Goal: Information Seeking & Learning: Learn about a topic

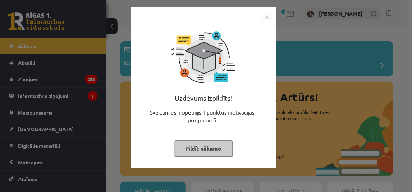
click at [264, 17] on img "Close" at bounding box center [266, 17] width 11 height 11
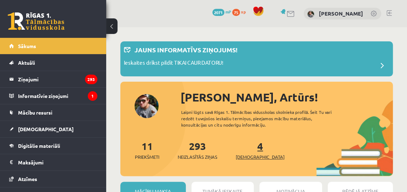
click at [242, 154] on span "[DEMOGRAPHIC_DATA]" at bounding box center [260, 157] width 49 height 7
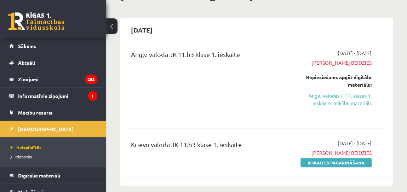
scroll to position [64, 0]
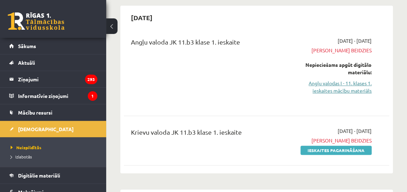
click at [339, 92] on link "Angļu valodas I - 11. klases 1. ieskaites mācību materiāls" at bounding box center [334, 87] width 73 height 15
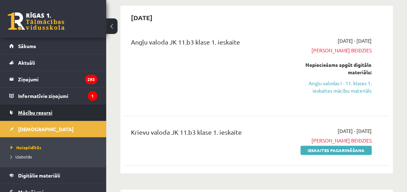
click at [46, 113] on span "Mācību resursi" at bounding box center [35, 112] width 34 height 6
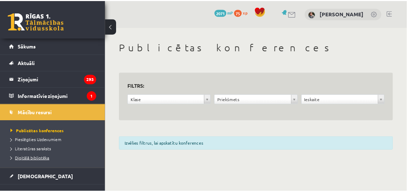
scroll to position [32, 0]
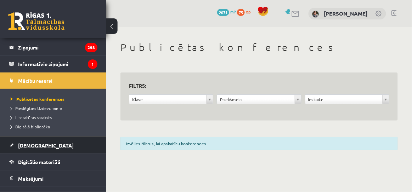
click at [28, 137] on link "[DEMOGRAPHIC_DATA]" at bounding box center [53, 145] width 88 height 16
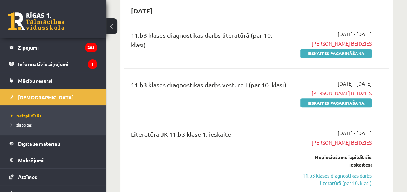
scroll to position [257, 0]
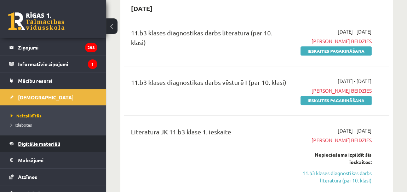
click at [46, 145] on link "Digitālie materiāli" at bounding box center [53, 144] width 88 height 16
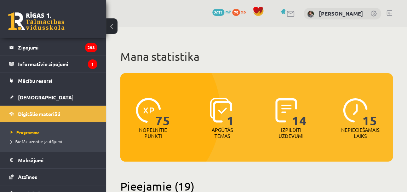
scroll to position [96, 0]
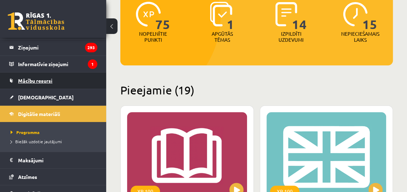
click at [44, 78] on span "Mācību resursi" at bounding box center [35, 80] width 34 height 6
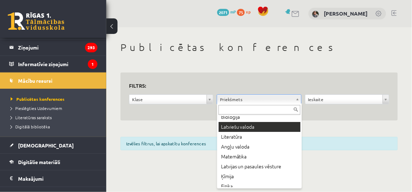
scroll to position [32, 0]
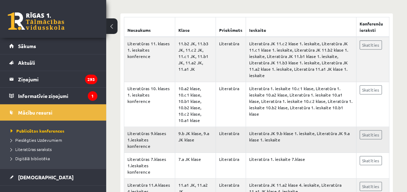
scroll to position [96, 0]
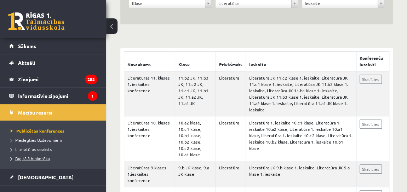
click at [42, 157] on span "Digitālā bibliotēka" at bounding box center [30, 159] width 39 height 6
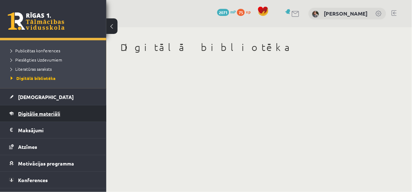
scroll to position [91, 0]
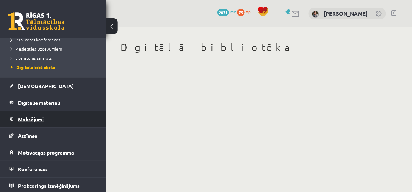
click at [36, 118] on legend "Maksājumi 0" at bounding box center [57, 119] width 79 height 16
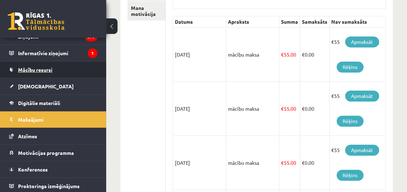
scroll to position [161, 0]
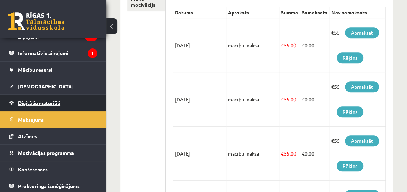
click at [27, 100] on span "Digitālie materiāli" at bounding box center [39, 103] width 42 height 6
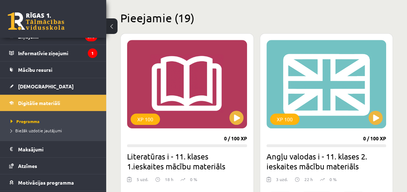
scroll to position [161, 0]
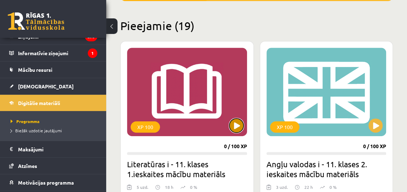
click at [236, 125] on button at bounding box center [236, 126] width 14 height 14
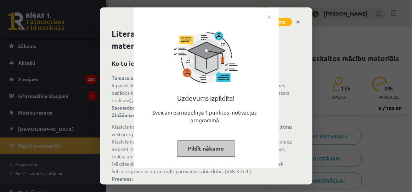
click at [221, 154] on button "Pildīt nākamo" at bounding box center [206, 148] width 58 height 16
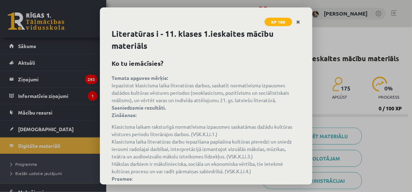
click at [294, 20] on link "Close" at bounding box center [298, 22] width 12 height 14
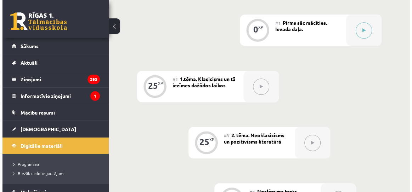
scroll to position [193, 0]
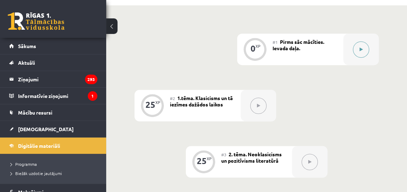
click at [364, 54] on button at bounding box center [361, 49] width 16 height 16
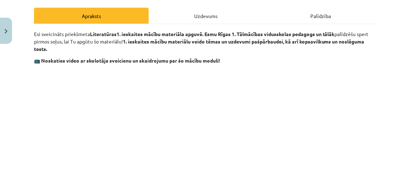
scroll to position [0, 0]
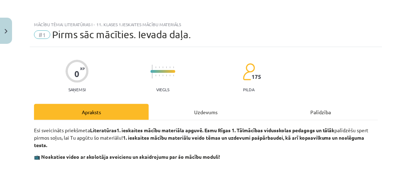
click at [196, 117] on div "Uzdevums" at bounding box center [206, 112] width 115 height 16
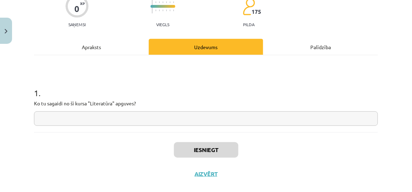
scroll to position [76, 0]
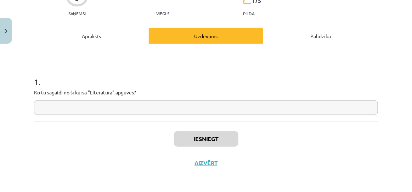
click at [182, 111] on input "text" at bounding box center [206, 107] width 344 height 15
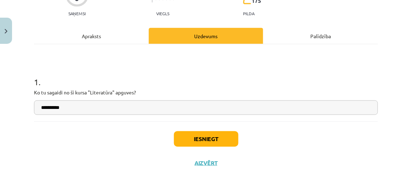
type input "**********"
click at [195, 137] on button "Iesniegt" at bounding box center [206, 139] width 64 height 16
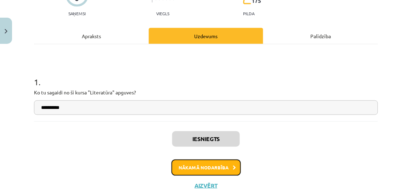
click at [222, 165] on button "Nākamā nodarbība" at bounding box center [205, 168] width 69 height 16
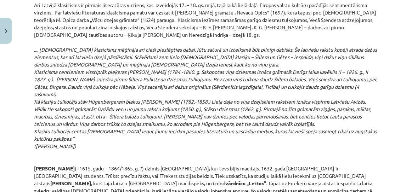
scroll to position [1194, 0]
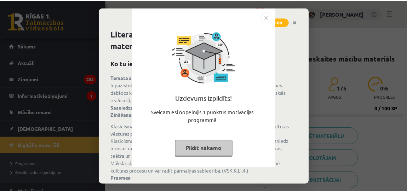
scroll to position [193, 0]
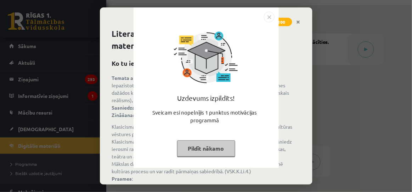
click at [269, 16] on img "Close" at bounding box center [269, 17] width 11 height 11
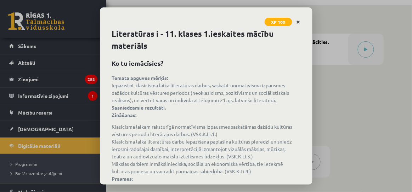
click at [300, 23] on link "Close" at bounding box center [298, 22] width 12 height 14
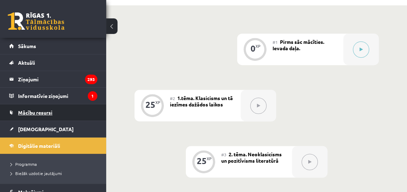
click at [38, 109] on span "Mācību resursi" at bounding box center [35, 112] width 34 height 6
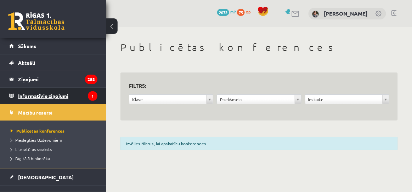
click at [34, 102] on legend "Informatīvie ziņojumi 1" at bounding box center [57, 96] width 79 height 16
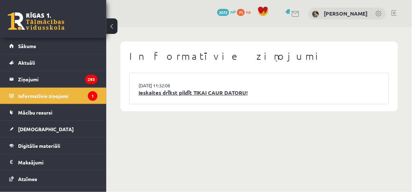
click at [202, 92] on link "Ieskaites drīkst pildīt TIKAI CAUR DATORU!" at bounding box center [258, 93] width 241 height 8
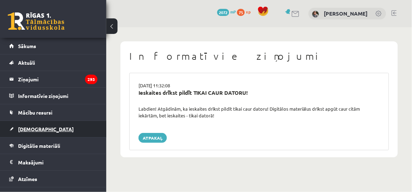
click at [40, 129] on link "[DEMOGRAPHIC_DATA]" at bounding box center [53, 129] width 88 height 16
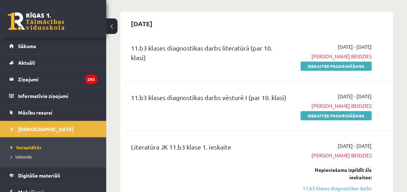
scroll to position [243, 0]
